Goal: Complete application form: Complete application form

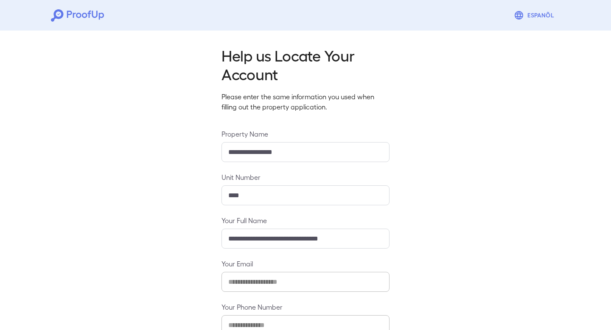
scroll to position [54, 0]
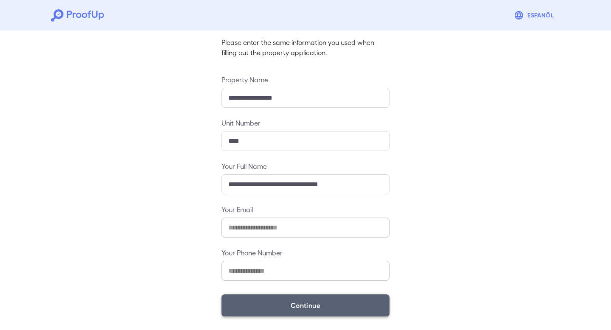
click at [294, 310] on button "Continue" at bounding box center [305, 305] width 168 height 22
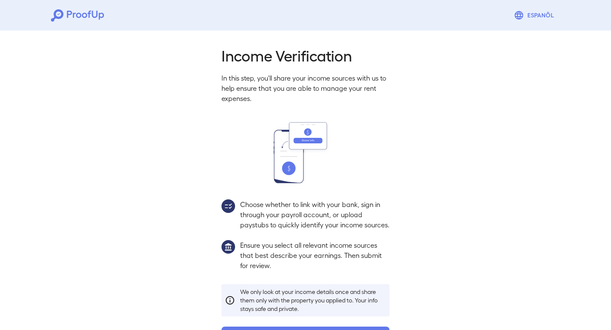
scroll to position [42, 0]
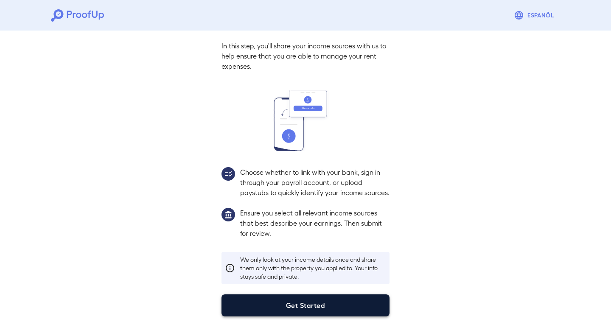
click at [294, 310] on button "Get Started" at bounding box center [305, 305] width 168 height 22
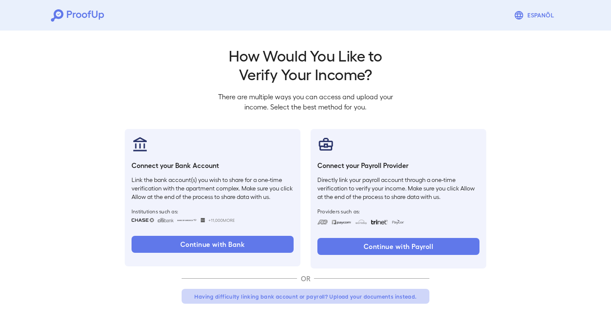
click at [324, 294] on button "Having difficulty linking bank account or payroll? Upload your documents instea…" at bounding box center [306, 296] width 248 height 15
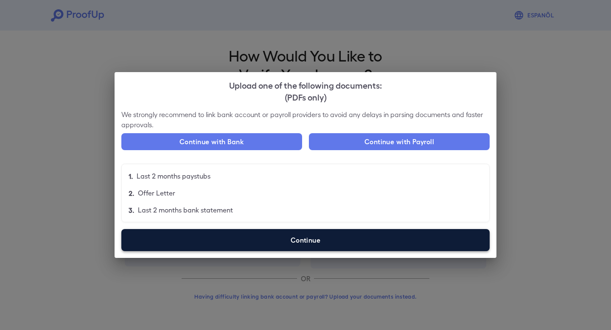
click at [322, 246] on label "Continue" at bounding box center [305, 240] width 368 height 22
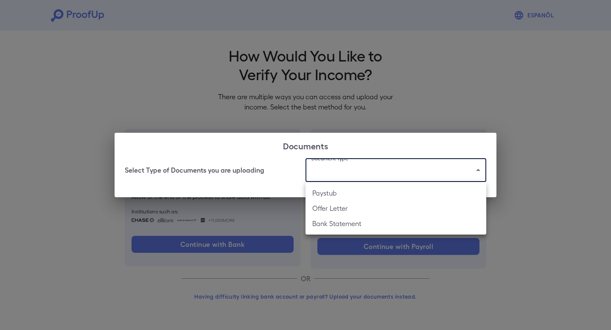
click at [361, 177] on body "Espanõl Go back How Would You Like to Verify Your Income? There are multiple wa…" at bounding box center [305, 162] width 611 height 324
click at [351, 196] on li "Paystub" at bounding box center [395, 192] width 181 height 15
type input "*******"
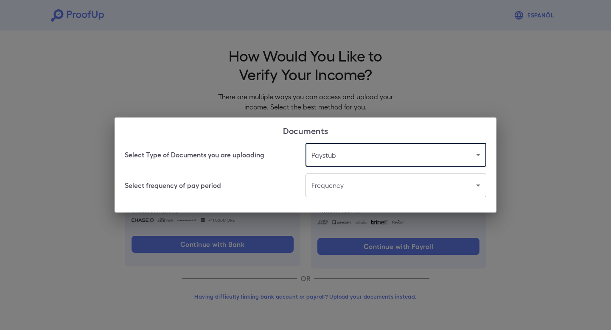
click at [350, 187] on body "Espanõl Go back How Would You Like to Verify Your Income? There are multiple wa…" at bounding box center [305, 162] width 611 height 324
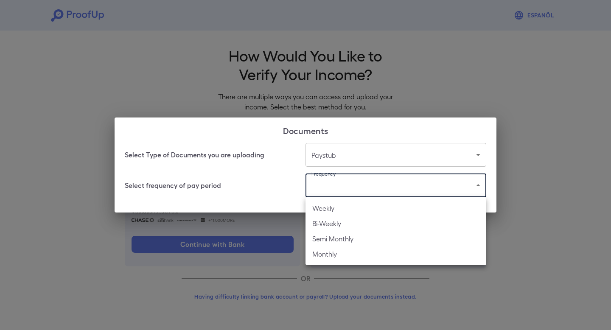
click at [347, 226] on li "Bi-Weekly" at bounding box center [395, 223] width 181 height 15
type input "*********"
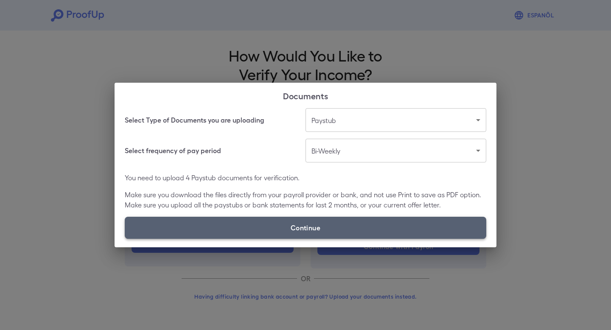
click at [319, 229] on label "Continue" at bounding box center [305, 228] width 361 height 22
click at [125, 238] on input "Continue" at bounding box center [125, 238] width 0 height 0
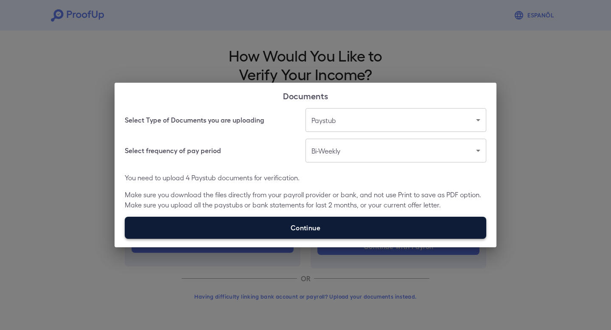
click at [352, 227] on label "Continue" at bounding box center [305, 228] width 361 height 22
click at [125, 238] on input "Continue" at bounding box center [125, 238] width 0 height 0
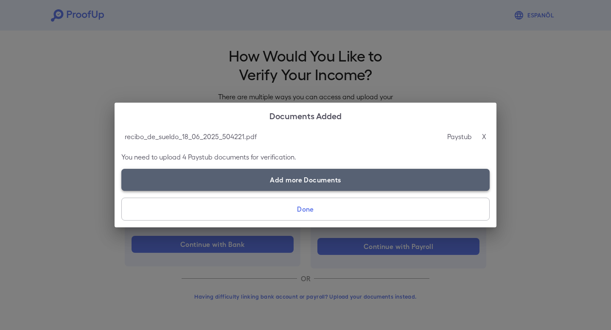
click at [435, 183] on label "Add more Documents" at bounding box center [305, 180] width 368 height 22
click at [122, 191] on input "Add more Documents" at bounding box center [121, 191] width 0 height 0
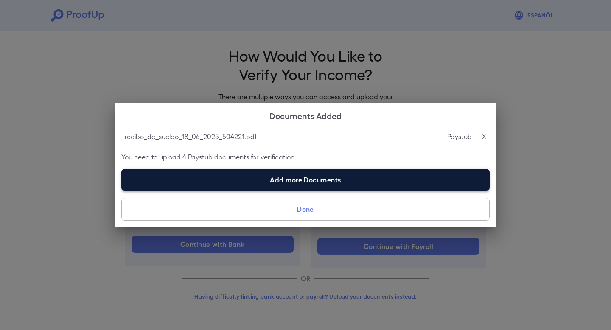
click at [331, 182] on label "Add more Documents" at bounding box center [305, 180] width 368 height 22
click at [122, 191] on input "Add more Documents" at bounding box center [121, 191] width 0 height 0
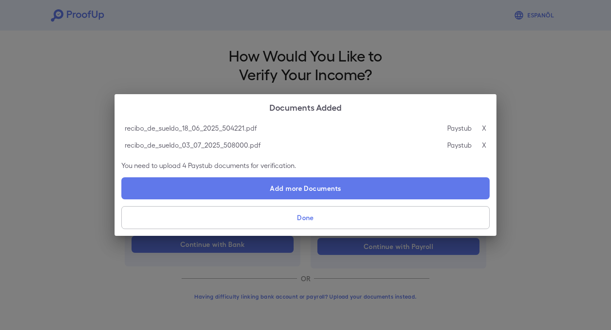
click at [303, 200] on div "recibo_de_sueldo_18_06_2025_504221.pdf Paystub X recibo_de_sueldo_03_07_2025_50…" at bounding box center [306, 178] width 382 height 116
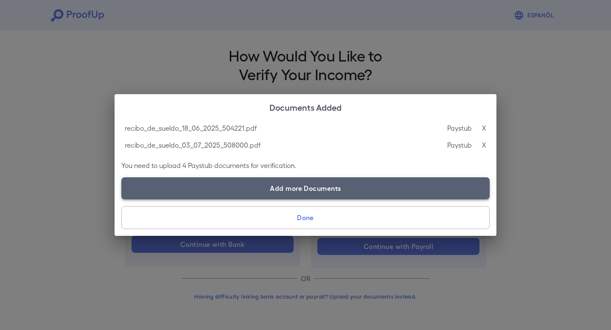
click at [302, 186] on label "Add more Documents" at bounding box center [305, 188] width 368 height 22
click at [122, 199] on input "Add more Documents" at bounding box center [121, 199] width 0 height 0
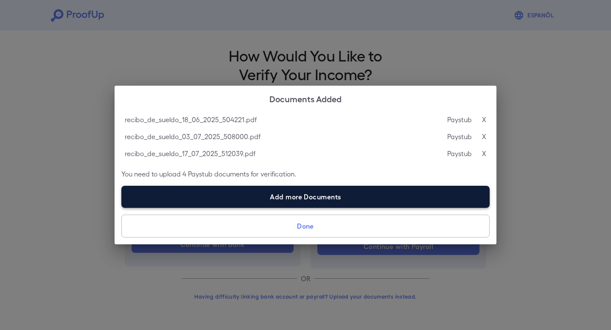
click at [306, 195] on label "Add more Documents" at bounding box center [305, 197] width 368 height 22
click at [122, 207] on input "Add more Documents" at bounding box center [121, 207] width 0 height 0
type input "**********"
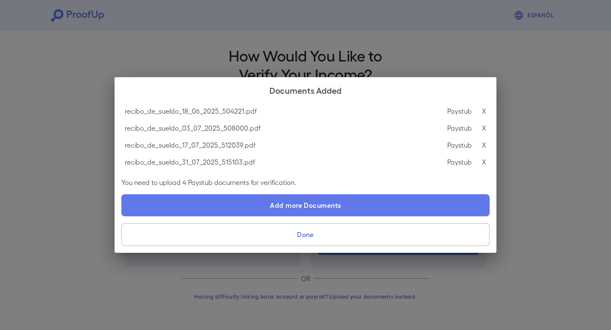
click at [383, 230] on button "Done" at bounding box center [305, 234] width 368 height 23
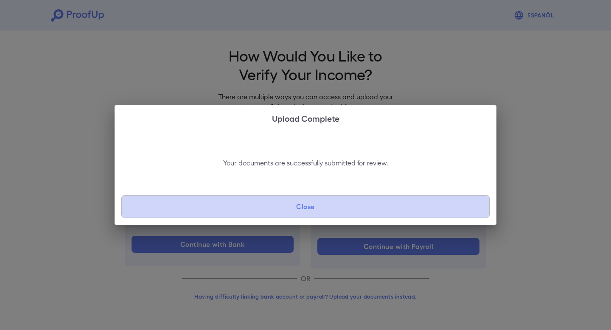
click at [364, 207] on button "Close" at bounding box center [305, 206] width 368 height 23
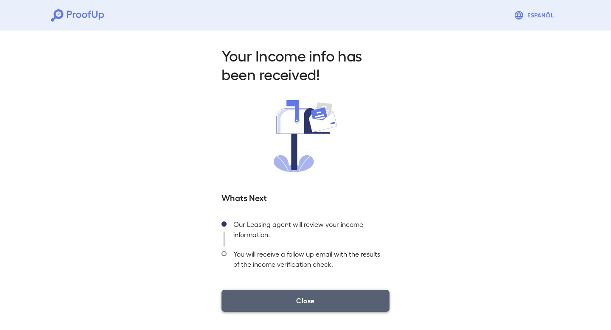
click at [320, 300] on button "Close" at bounding box center [305, 301] width 168 height 22
